Goal: Obtain resource: Download file/media

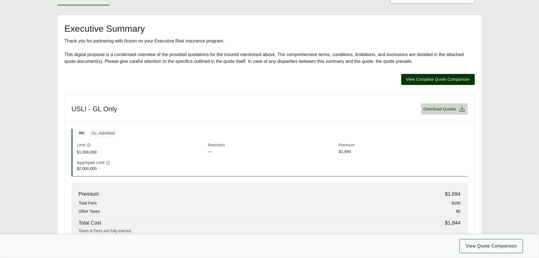
scroll to position [85, 0]
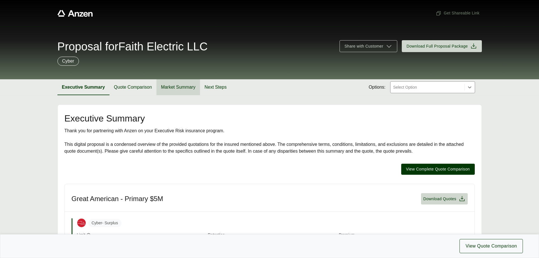
click at [172, 87] on button "Market Summary" at bounding box center [178, 87] width 44 height 16
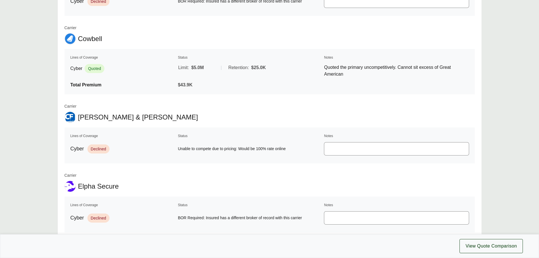
scroll to position [463, 0]
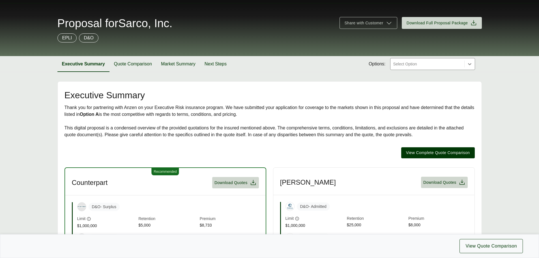
scroll to position [57, 0]
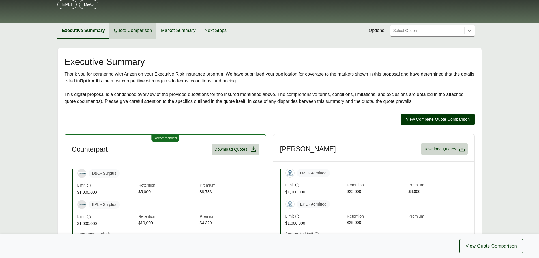
click at [134, 33] on button "Quote Comparison" at bounding box center [132, 31] width 47 height 16
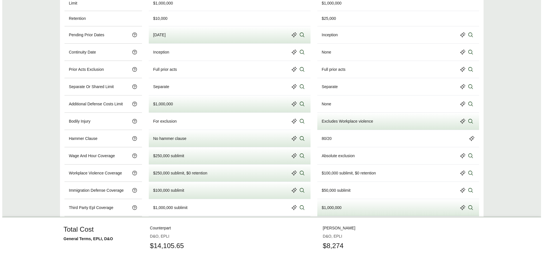
scroll to position [283, 0]
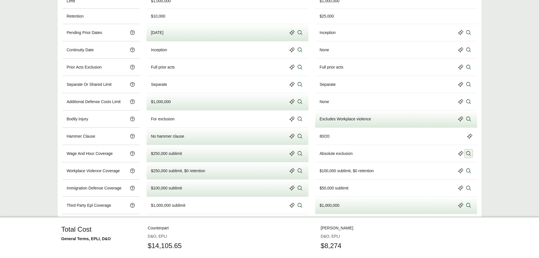
click at [468, 153] on icon at bounding box center [469, 153] width 6 height 6
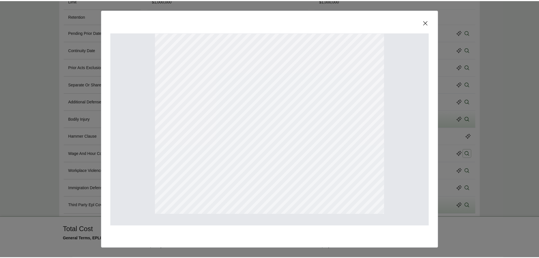
scroll to position [121, 0]
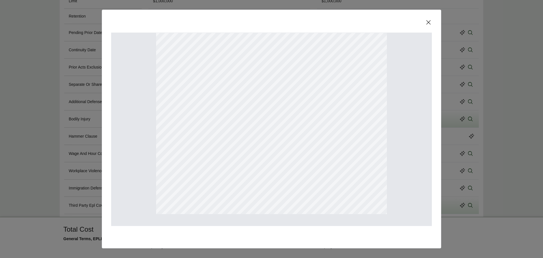
click at [429, 23] on icon at bounding box center [428, 22] width 7 height 7
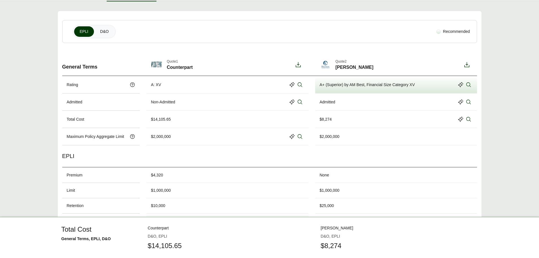
scroll to position [84, 0]
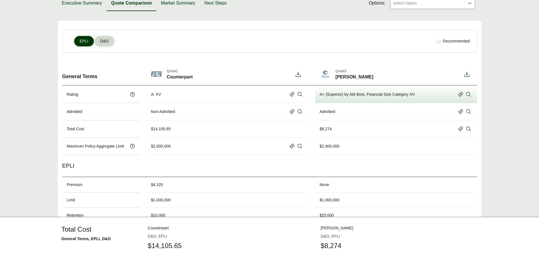
click at [105, 44] on span "D&O" at bounding box center [104, 41] width 8 height 6
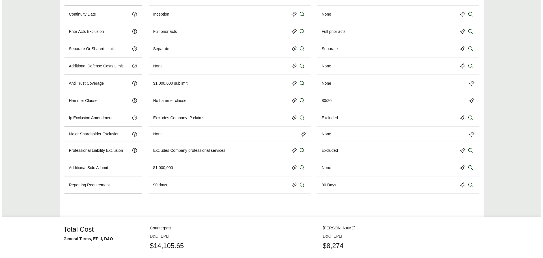
scroll to position [332, 0]
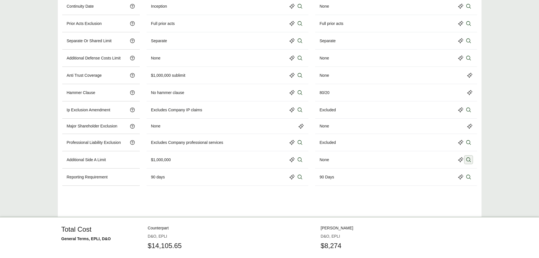
click at [467, 160] on icon at bounding box center [468, 159] width 5 height 5
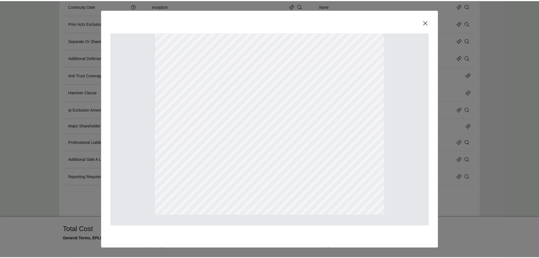
scroll to position [121, 0]
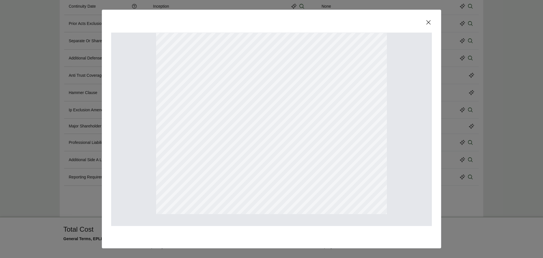
click at [430, 23] on icon at bounding box center [428, 22] width 7 height 7
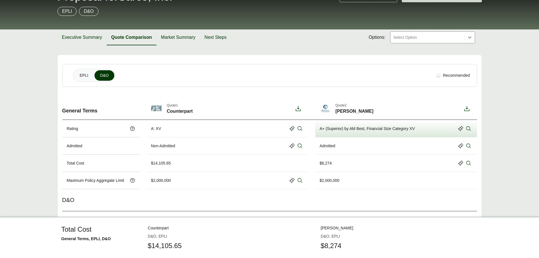
scroll to position [50, 0]
click at [85, 76] on span "EPLI" at bounding box center [84, 76] width 8 height 6
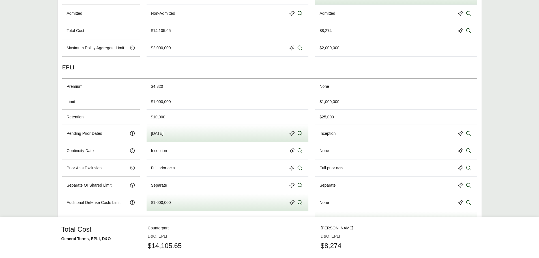
scroll to position [191, 0]
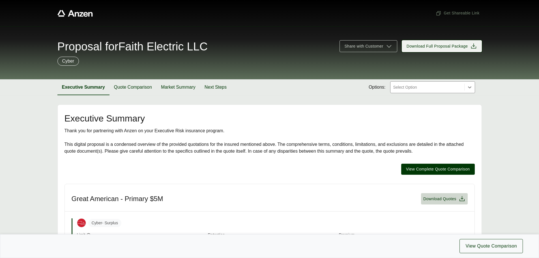
click at [415, 49] on span "Download Full Proposal Package" at bounding box center [436, 46] width 61 height 6
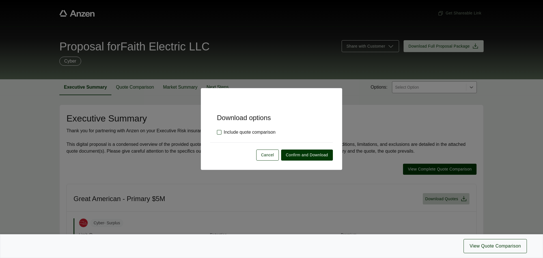
click at [244, 131] on label "Include quote comparison" at bounding box center [246, 132] width 59 height 7
click at [295, 154] on span "Confirm and Download" at bounding box center [307, 155] width 42 height 6
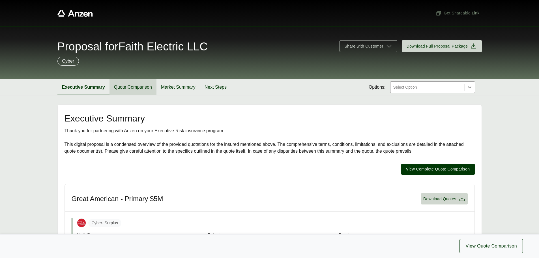
click at [134, 87] on button "Quote Comparison" at bounding box center [132, 87] width 47 height 16
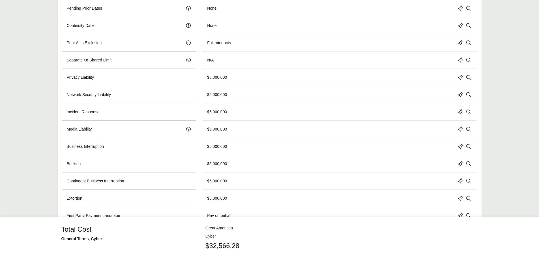
scroll to position [339, 0]
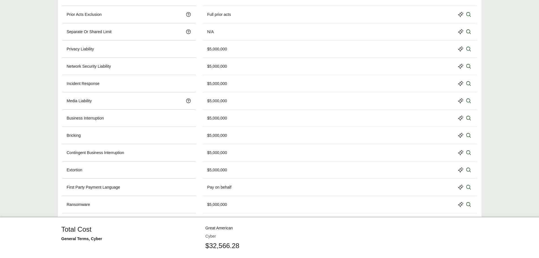
click at [67, 49] on p "Privacy Liability" at bounding box center [80, 49] width 27 height 6
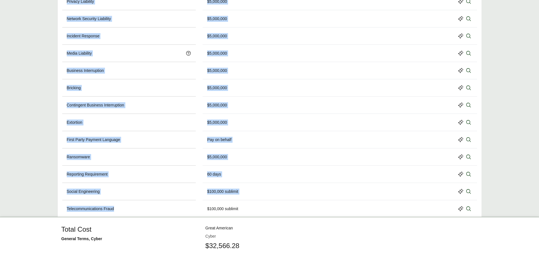
scroll to position [396, 0]
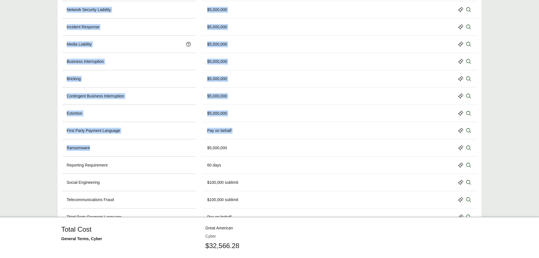
drag, startPoint x: 66, startPoint y: 48, endPoint x: 126, endPoint y: 153, distance: 120.6
copy div "Privacy Liability $5,000,000 Network Security Liability $5,000,000 Incident Res…"
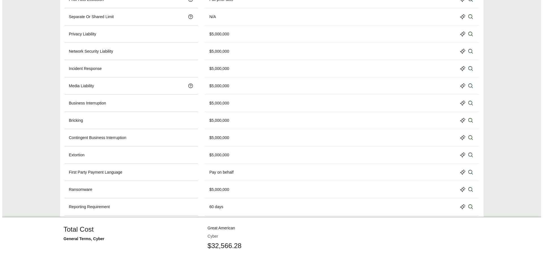
scroll to position [368, 0]
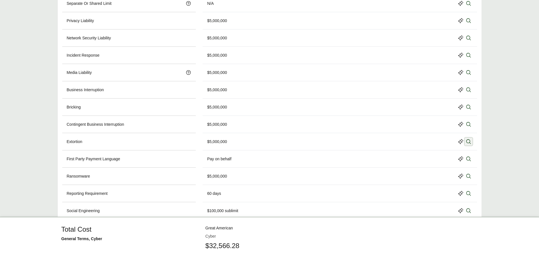
click at [467, 143] on icon at bounding box center [469, 142] width 6 height 6
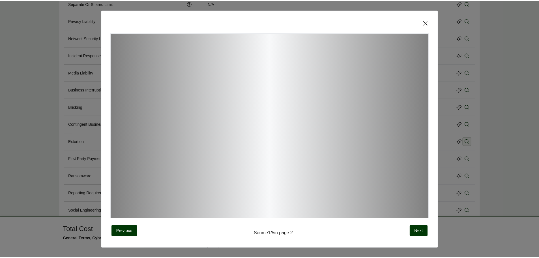
scroll to position [3, 0]
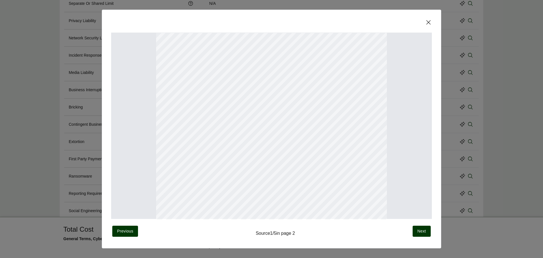
click at [429, 22] on icon at bounding box center [428, 22] width 4 height 4
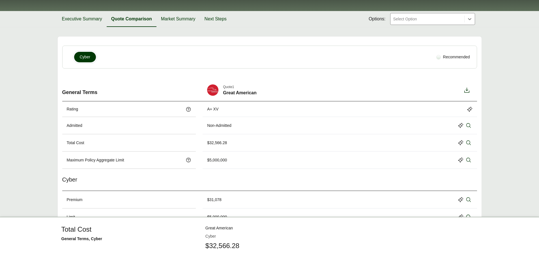
scroll to position [0, 0]
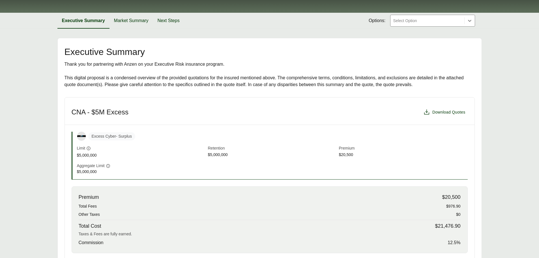
scroll to position [57, 0]
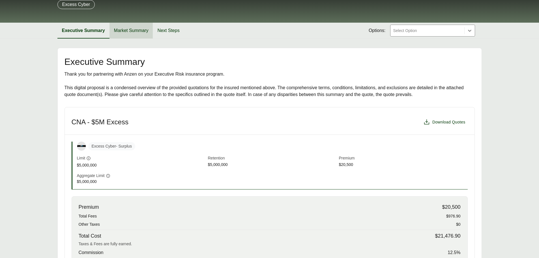
click at [135, 32] on button "Market Summary" at bounding box center [131, 31] width 44 height 16
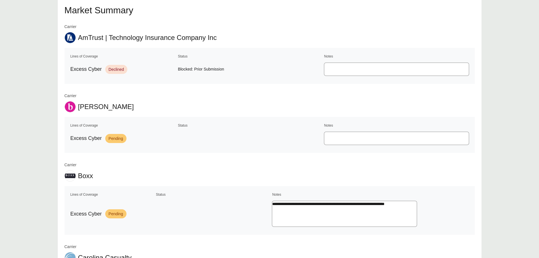
scroll to position [28, 0]
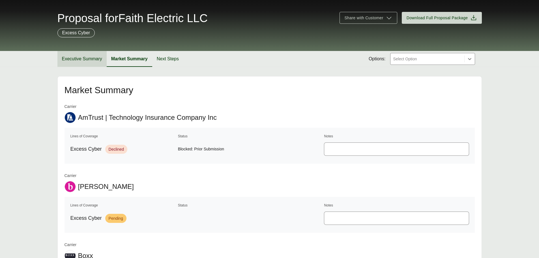
click at [87, 57] on button "Executive Summary" at bounding box center [81, 59] width 49 height 16
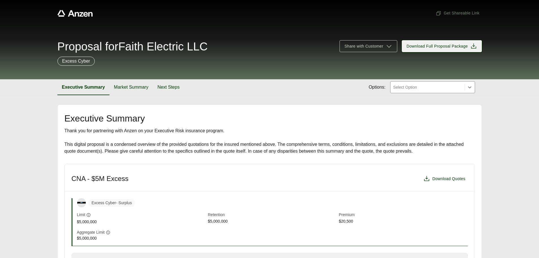
click at [433, 48] on span "Download Full Proposal Package" at bounding box center [436, 46] width 61 height 6
